Goal: Information Seeking & Learning: Learn about a topic

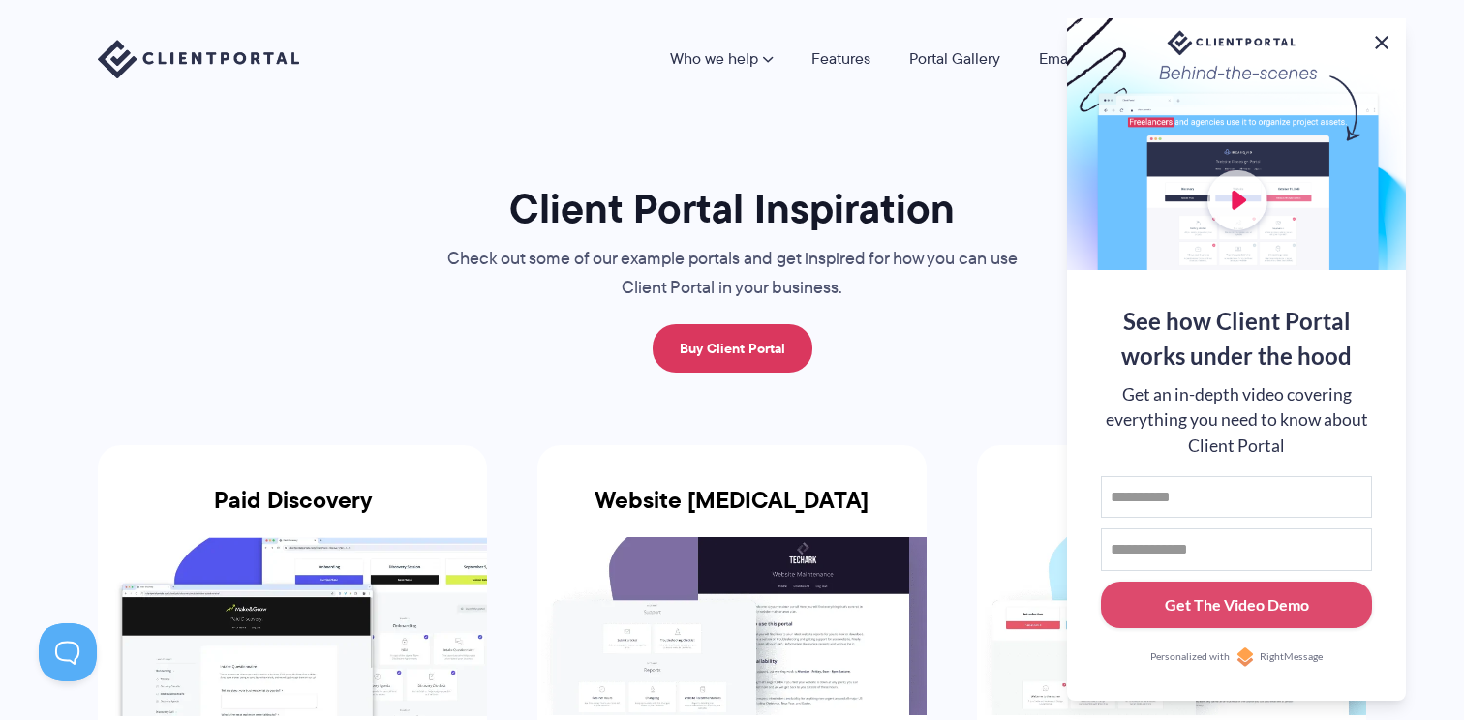
click at [1379, 42] on button at bounding box center [1381, 42] width 23 height 23
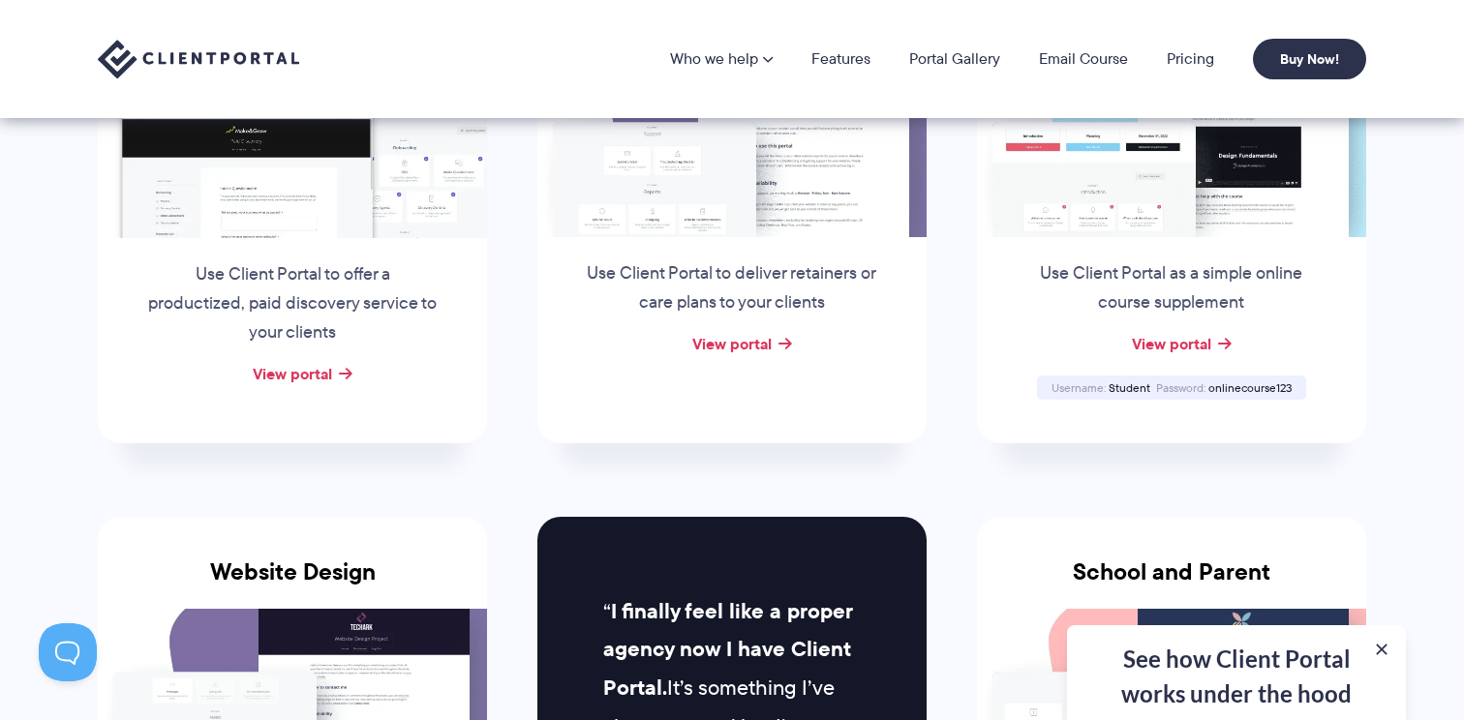
scroll to position [469, 0]
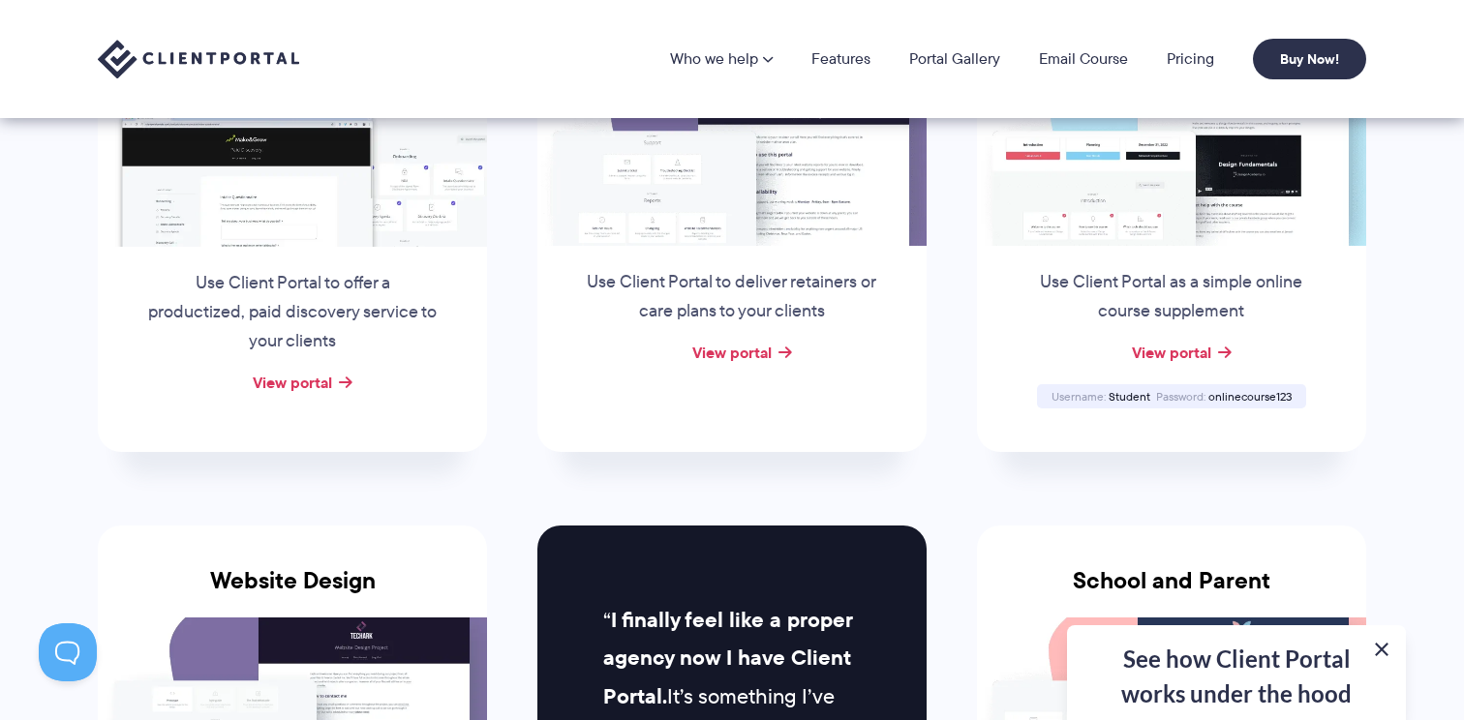
click at [1376, 651] on button at bounding box center [1381, 649] width 23 height 23
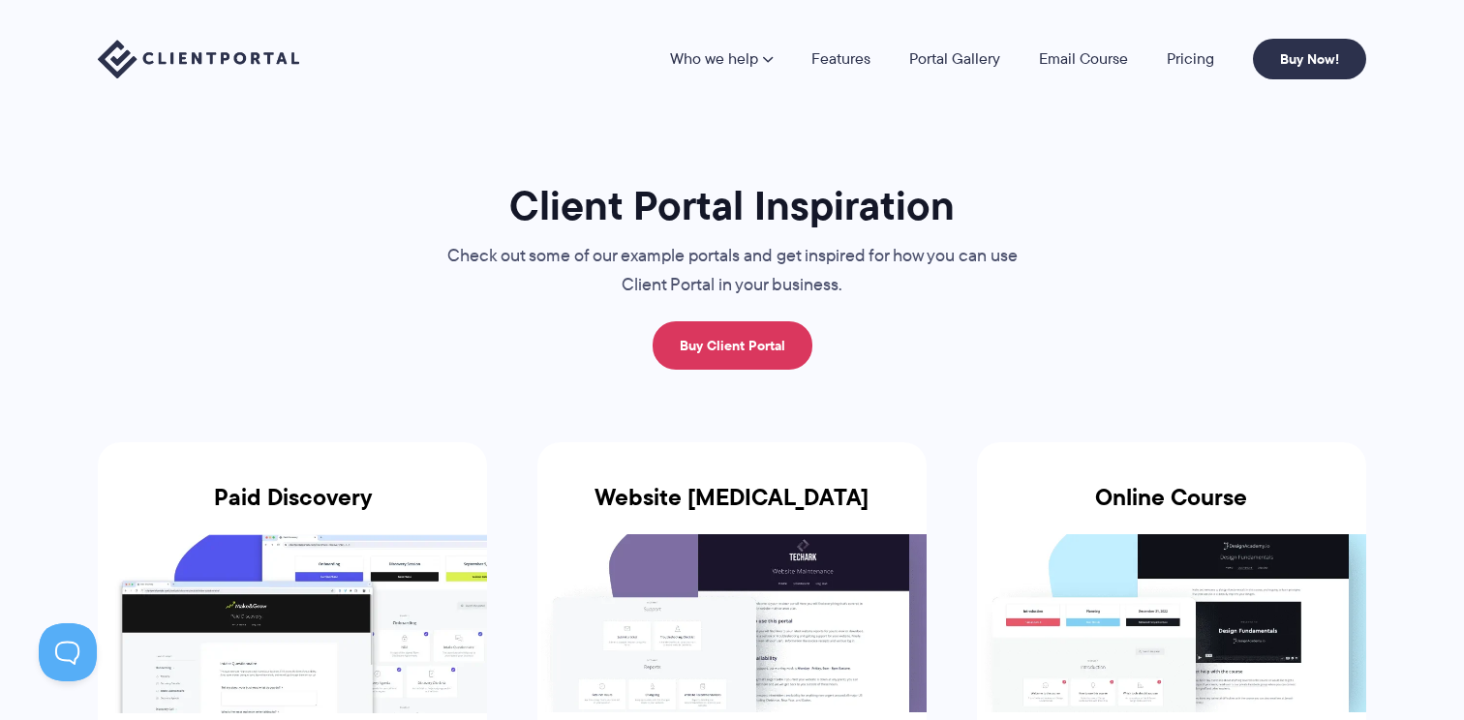
scroll to position [0, 0]
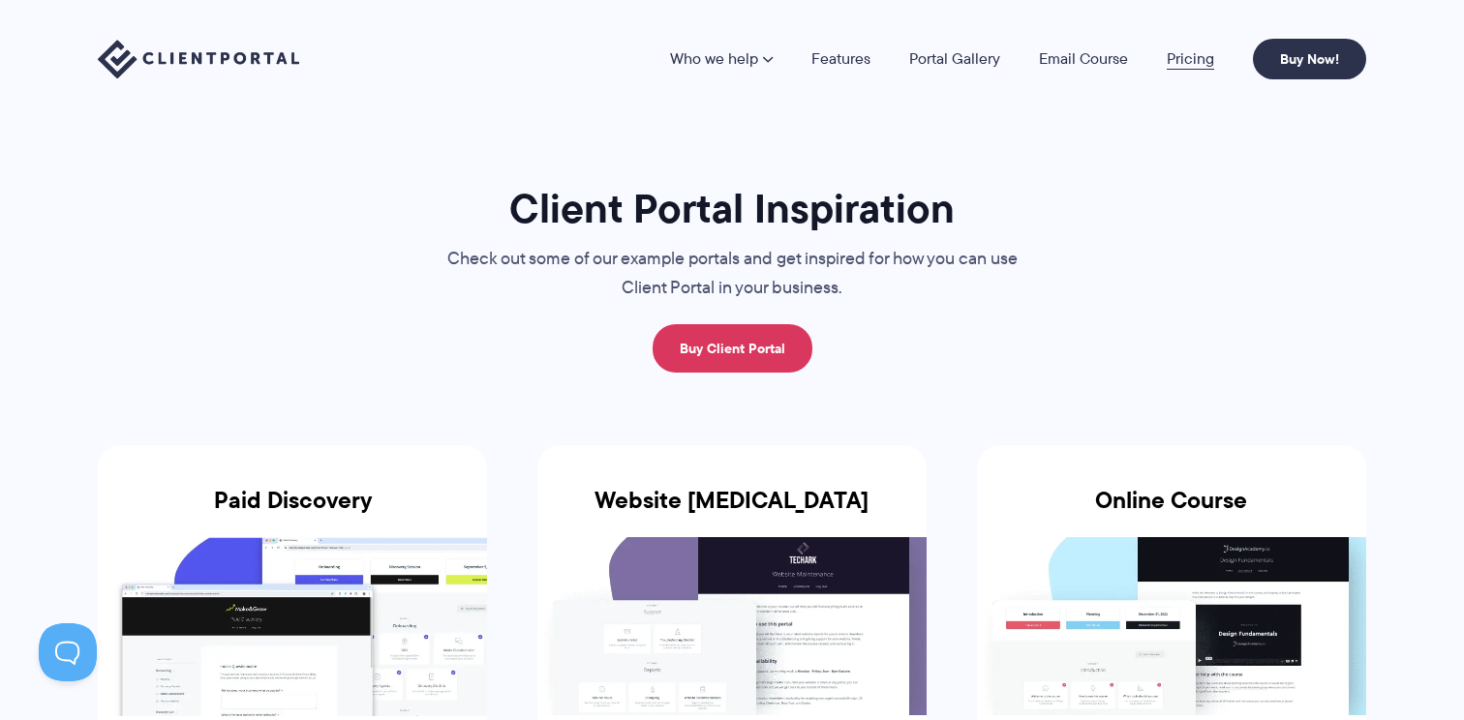
click at [1171, 65] on link "Pricing" at bounding box center [1189, 58] width 47 height 15
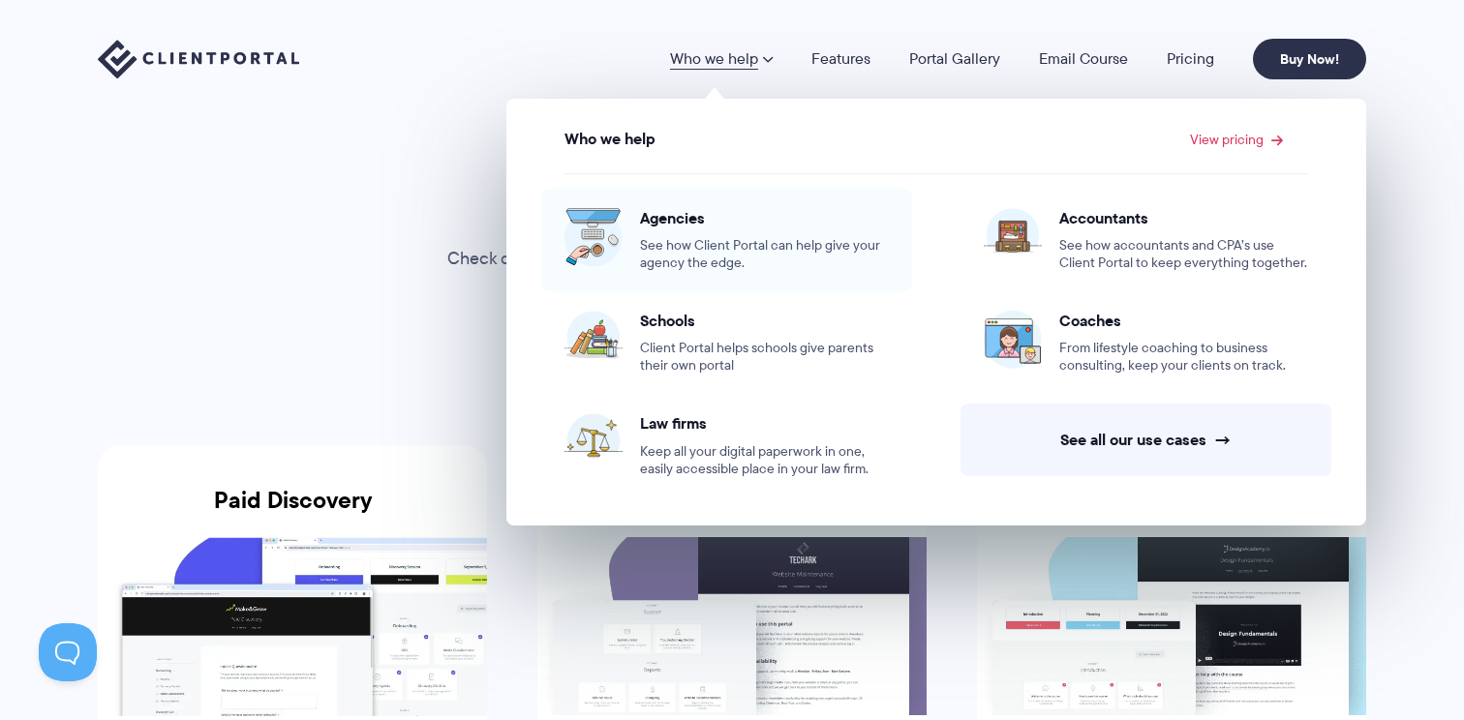
click at [643, 208] on span "Agencies" at bounding box center [764, 217] width 249 height 19
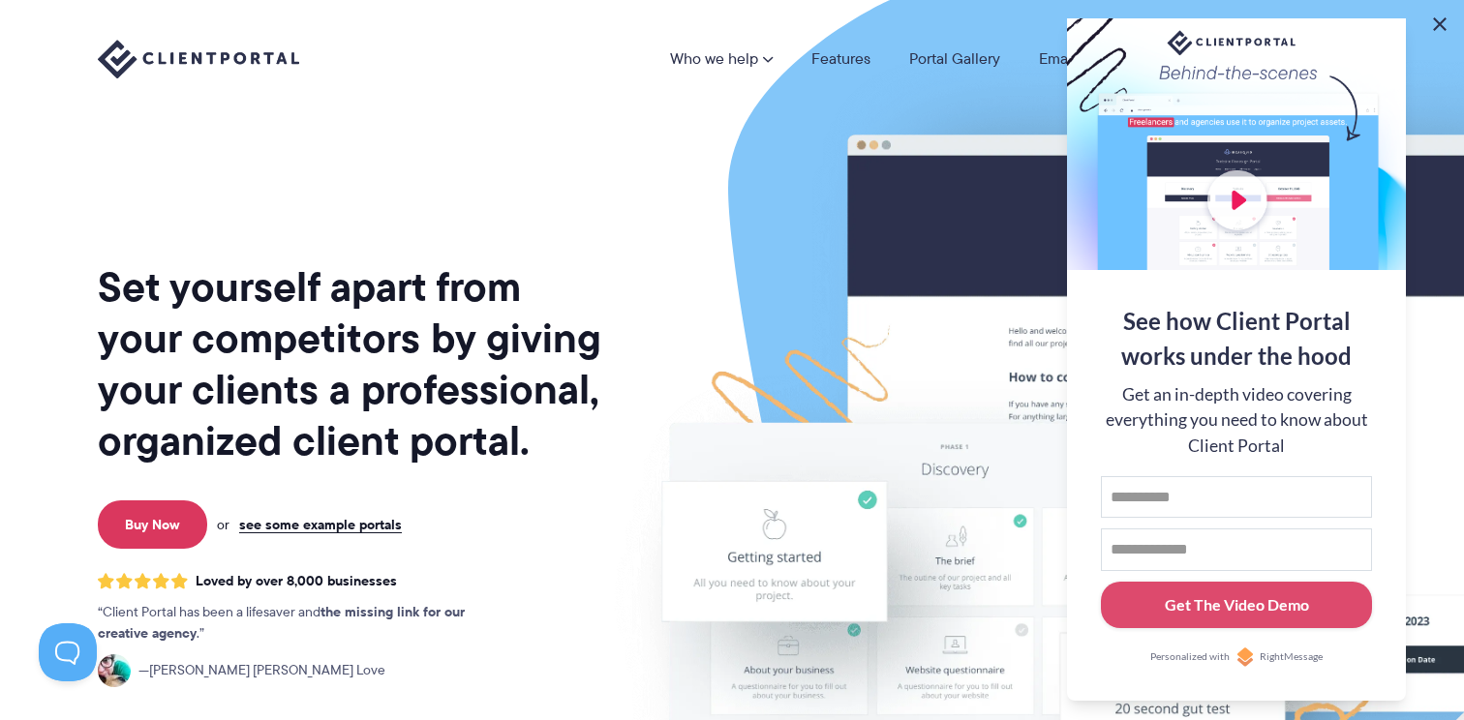
click at [1435, 15] on button at bounding box center [1439, 24] width 23 height 23
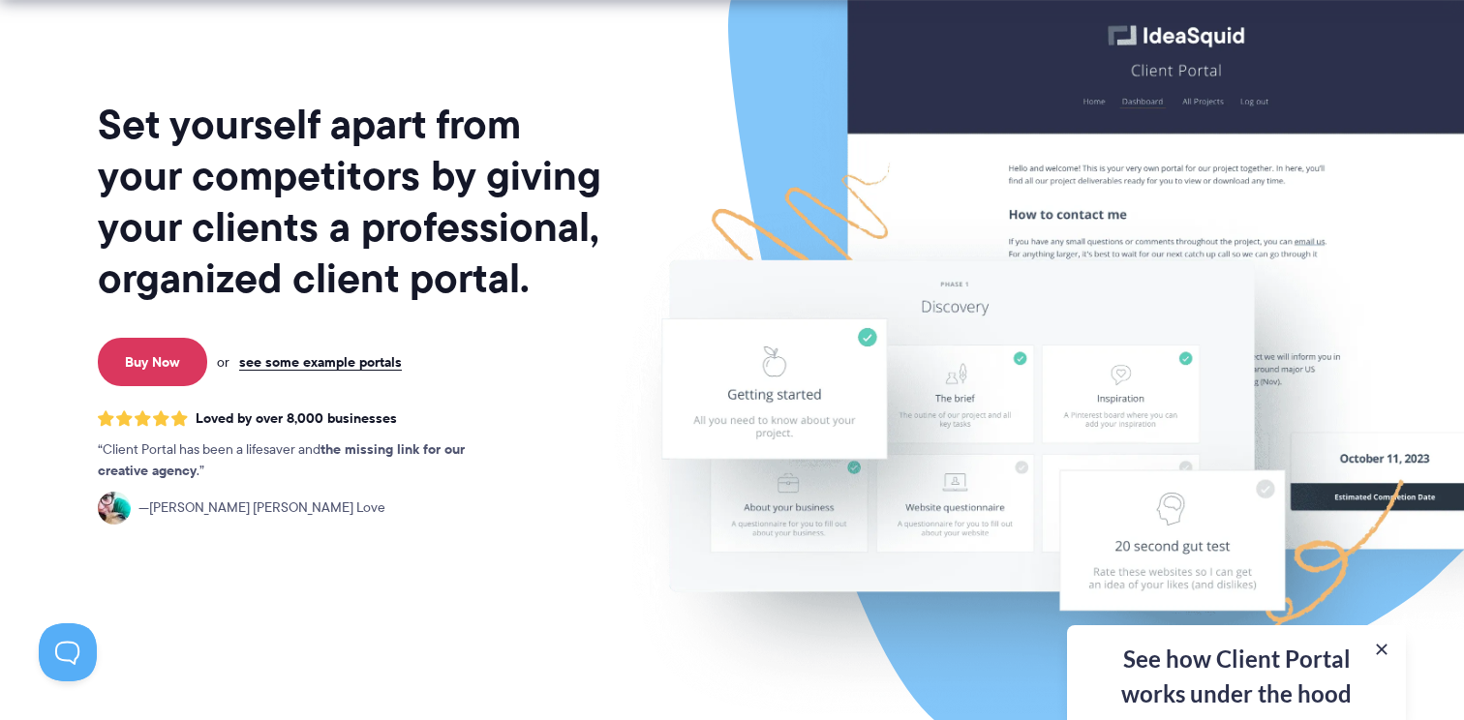
scroll to position [177, 0]
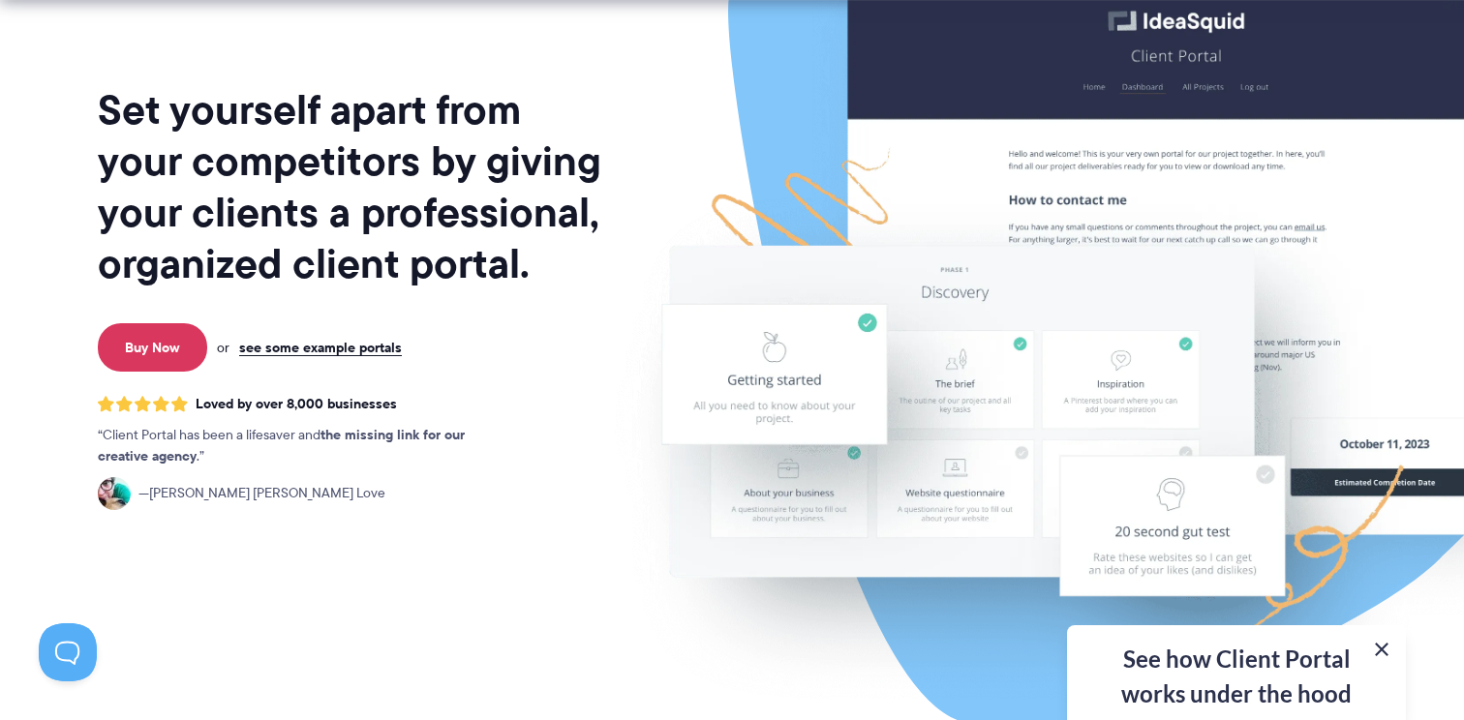
click at [1372, 648] on button at bounding box center [1381, 649] width 23 height 23
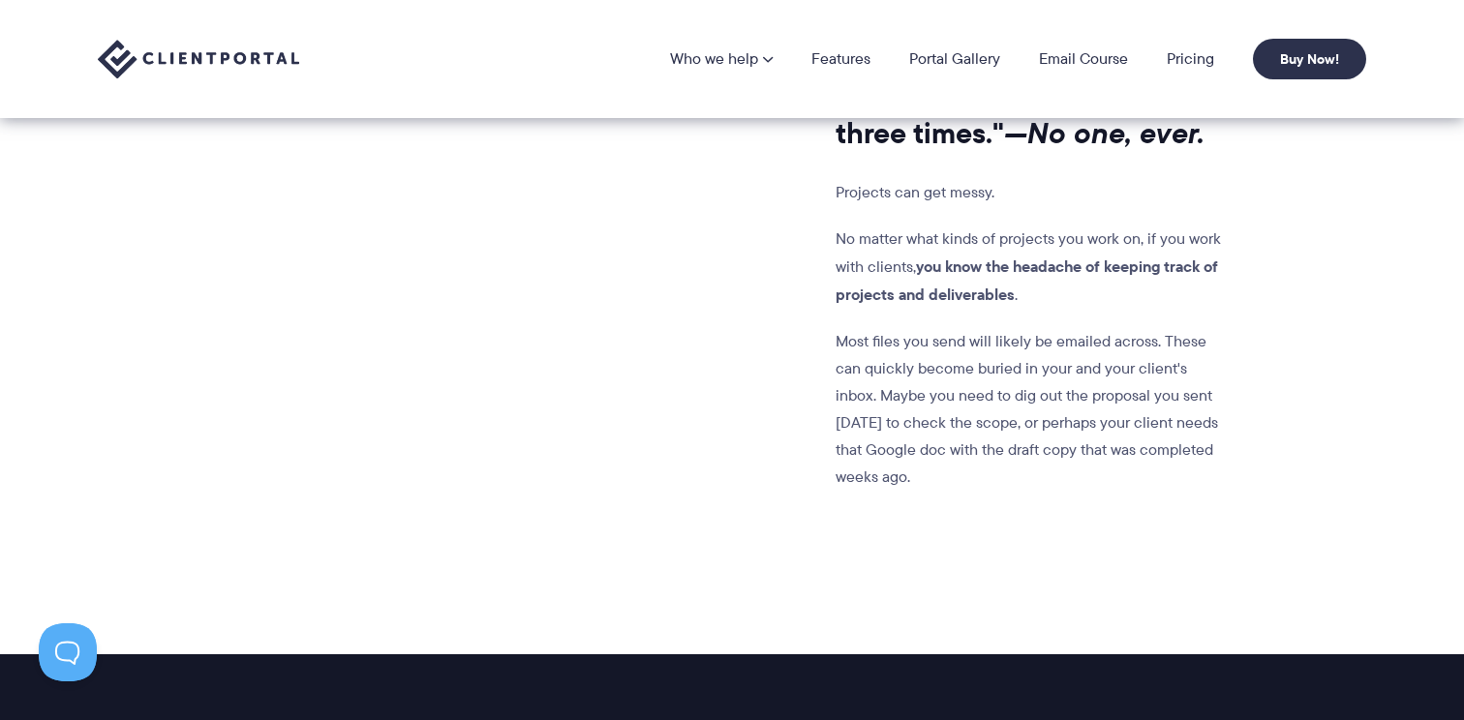
scroll to position [0, 0]
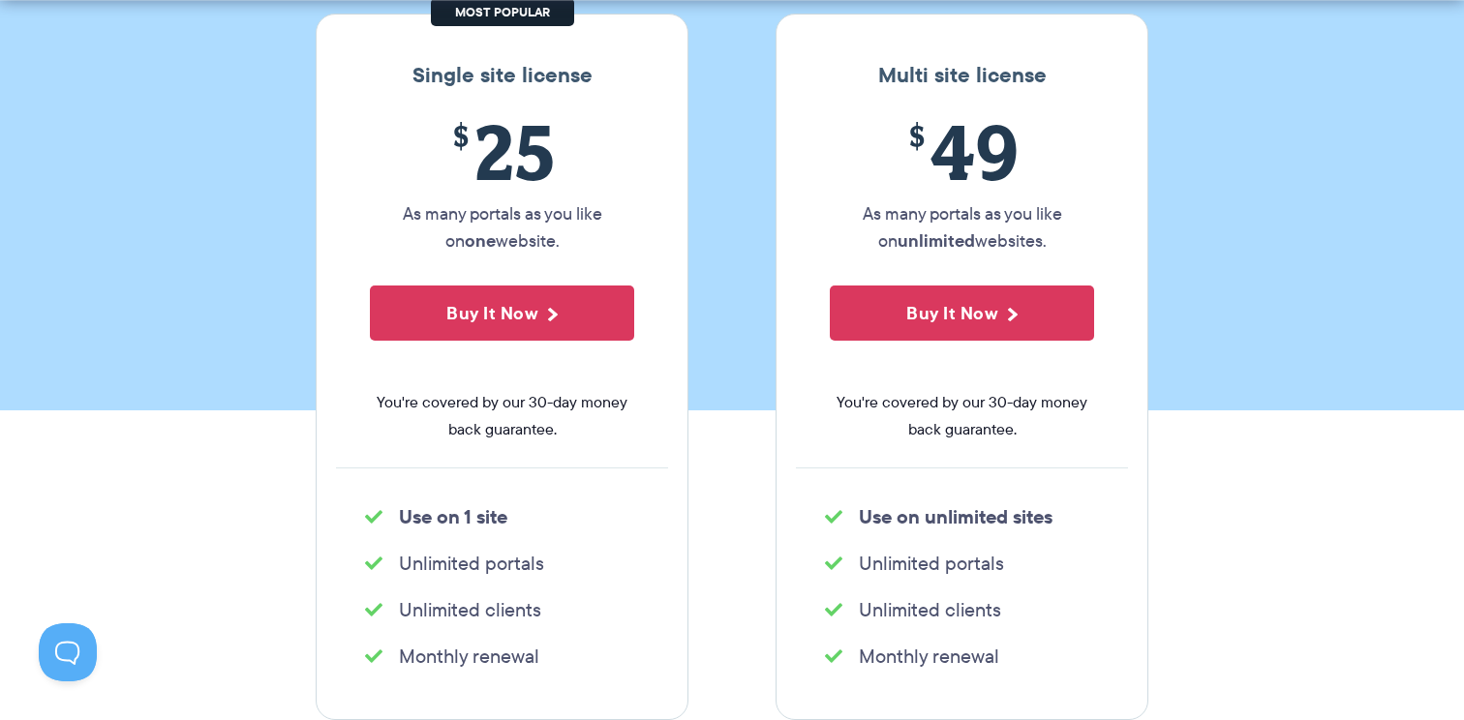
scroll to position [365, 0]
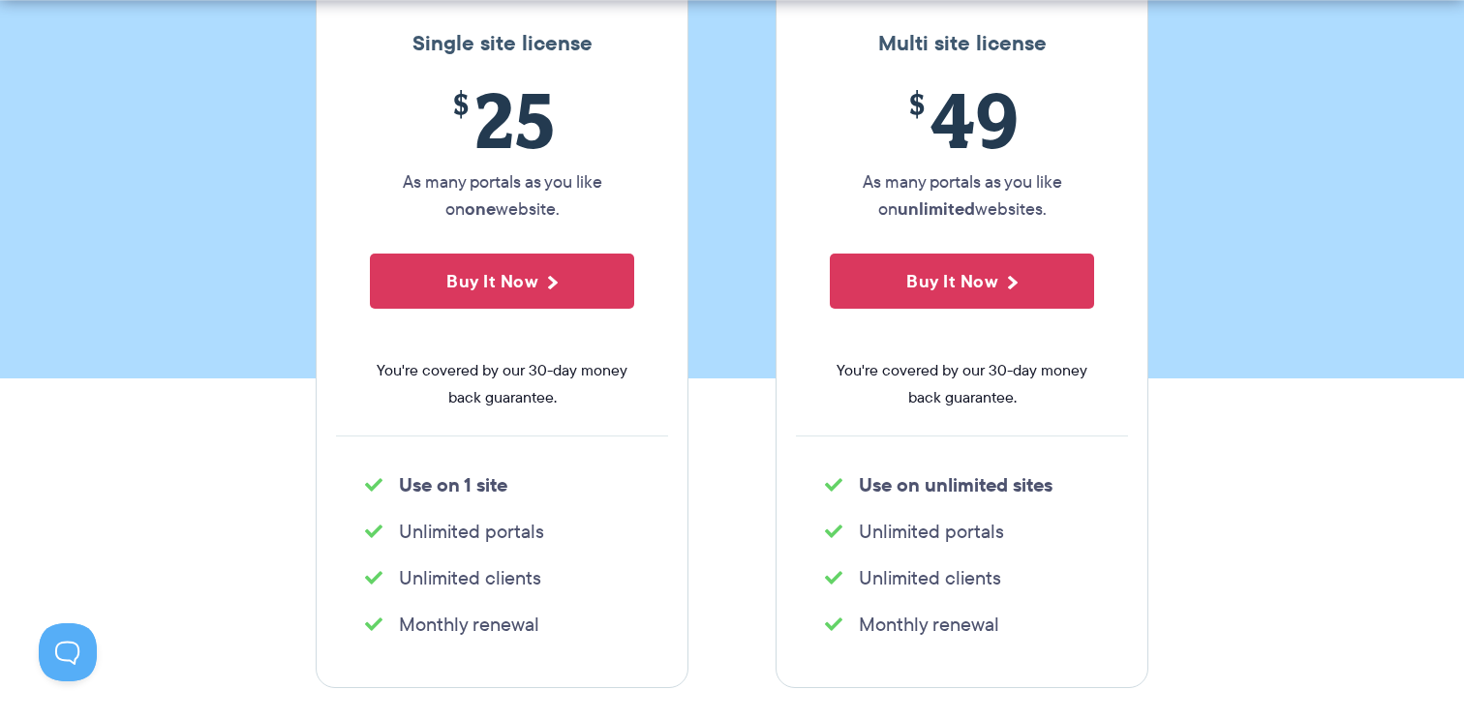
click at [423, 623] on li "Monthly renewal" at bounding box center [502, 624] width 274 height 27
click at [1271, 486] on section "Single site license $ 25 As many portals as you like on one website. Buy It Now…" at bounding box center [732, 416] width 1464 height 984
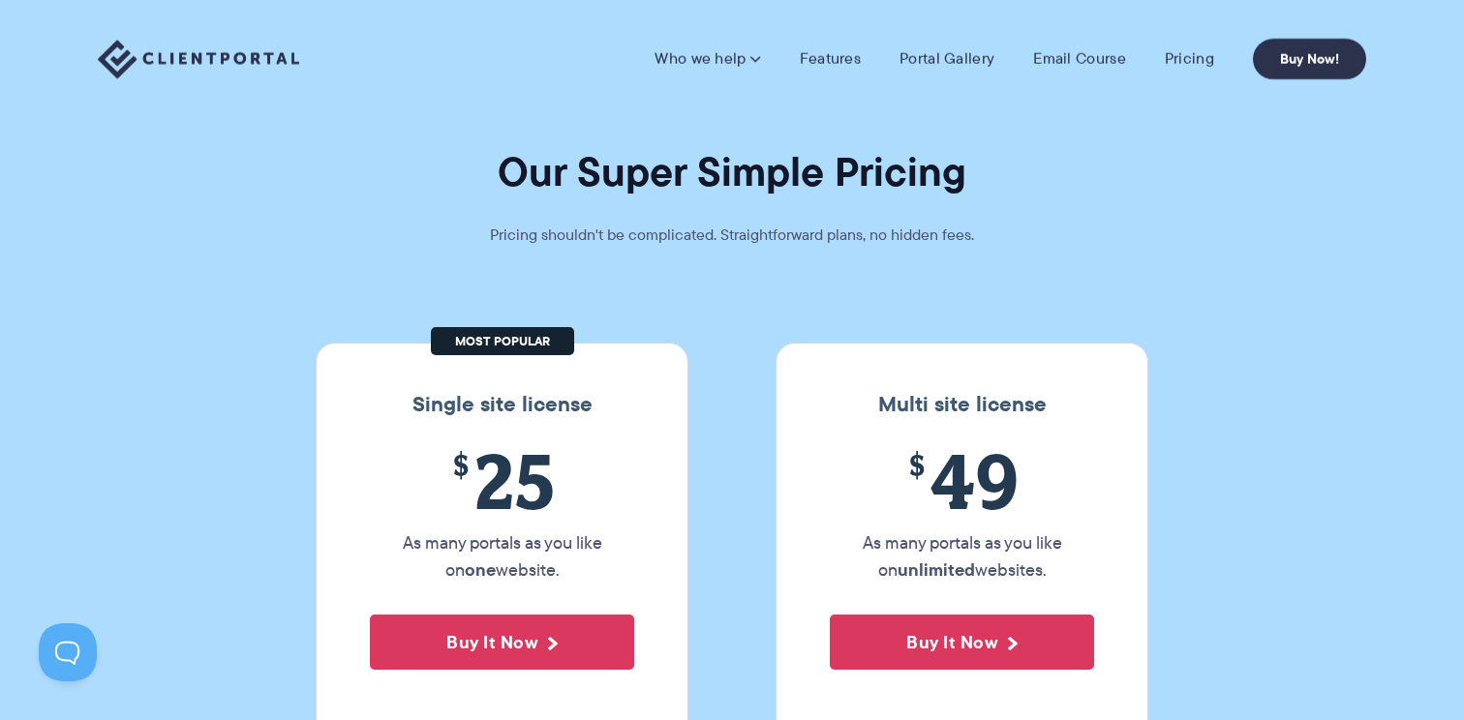
scroll to position [0, 0]
